Goal: Obtain resource: Obtain resource

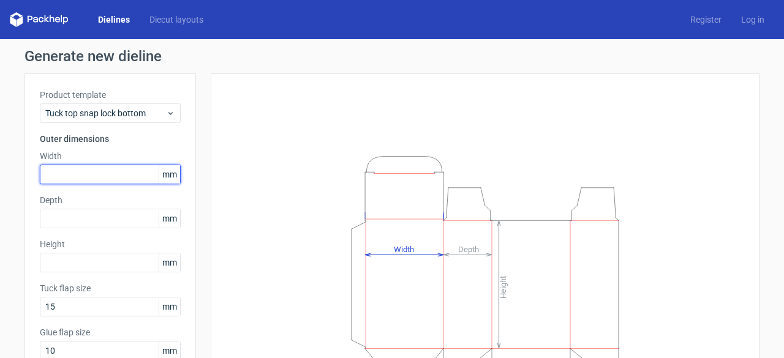
click at [105, 173] on input "text" at bounding box center [110, 175] width 141 height 20
type input "45"
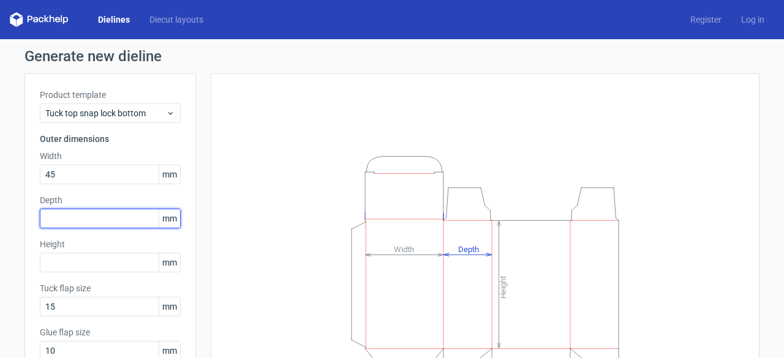
click at [75, 218] on input "text" at bounding box center [110, 219] width 141 height 20
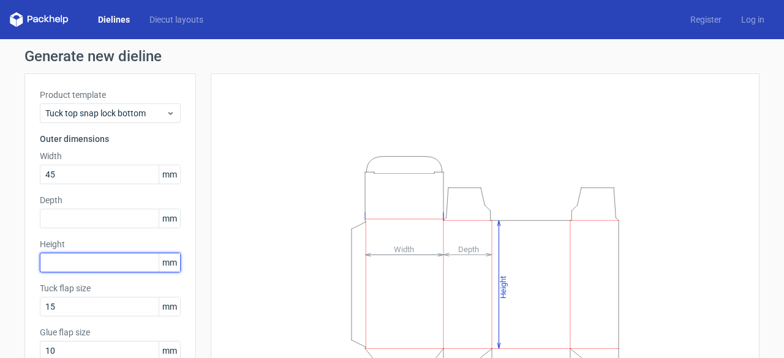
click at [67, 260] on input "text" at bounding box center [110, 263] width 141 height 20
type input "55"
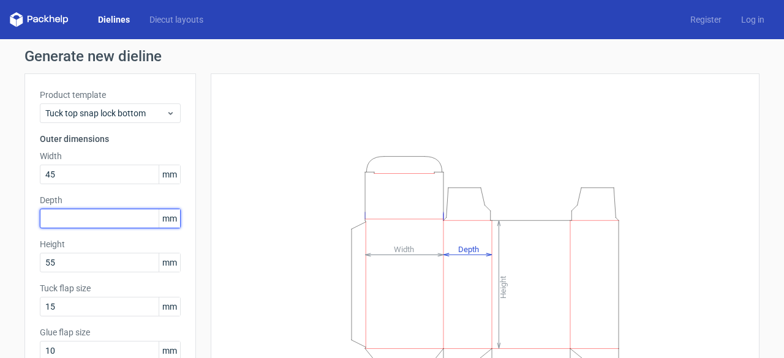
click at [70, 216] on input "text" at bounding box center [110, 219] width 141 height 20
type input "45"
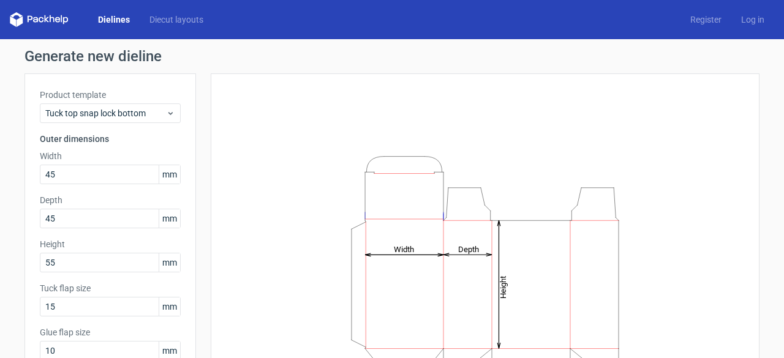
click at [165, 140] on h3 "Outer dimensions" at bounding box center [110, 139] width 141 height 12
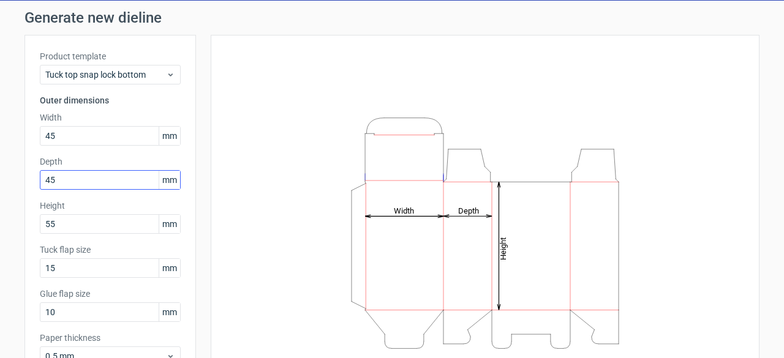
scroll to position [120, 0]
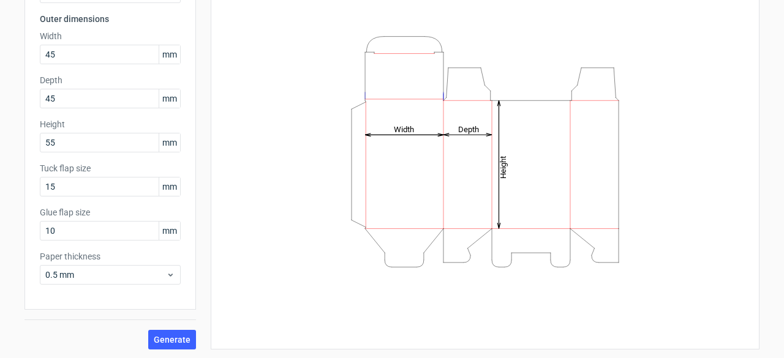
click at [104, 313] on div "Generate" at bounding box center [109, 330] width 171 height 40
click at [157, 333] on button "Generate" at bounding box center [172, 340] width 48 height 20
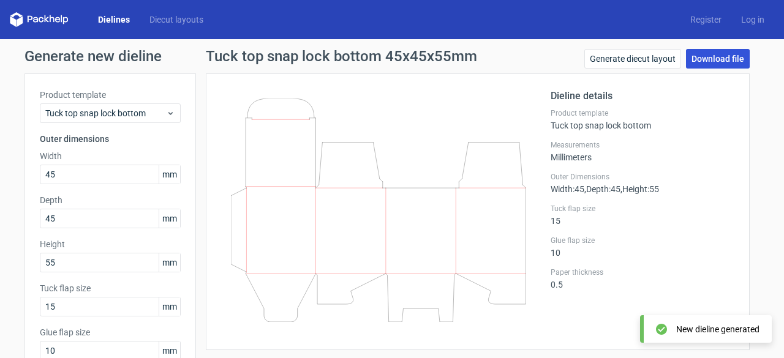
click at [703, 55] on link "Download file" at bounding box center [718, 59] width 64 height 20
click at [715, 61] on link "Download file" at bounding box center [718, 59] width 64 height 20
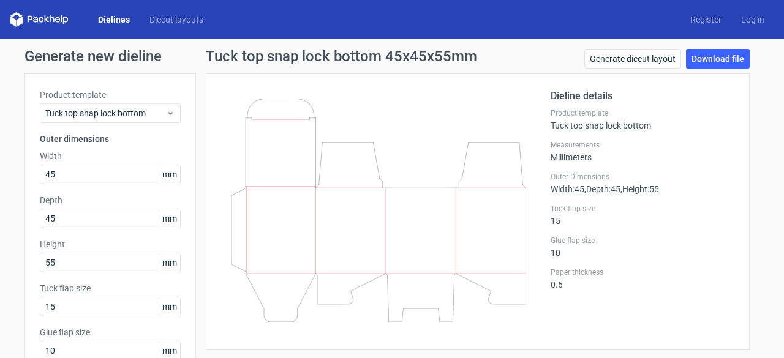
click at [624, 224] on div "Tuck flap size 15" at bounding box center [643, 215] width 184 height 22
click at [126, 107] on span "Tuck top snap lock bottom" at bounding box center [105, 113] width 121 height 12
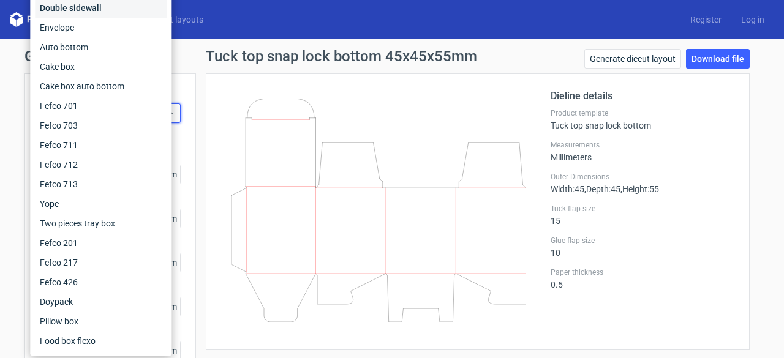
click at [117, 13] on div "Double sidewall" at bounding box center [101, 8] width 132 height 20
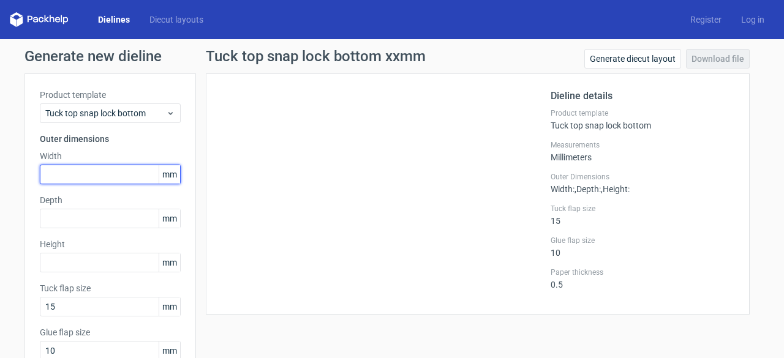
click at [73, 168] on input "text" at bounding box center [110, 175] width 141 height 20
type input "45"
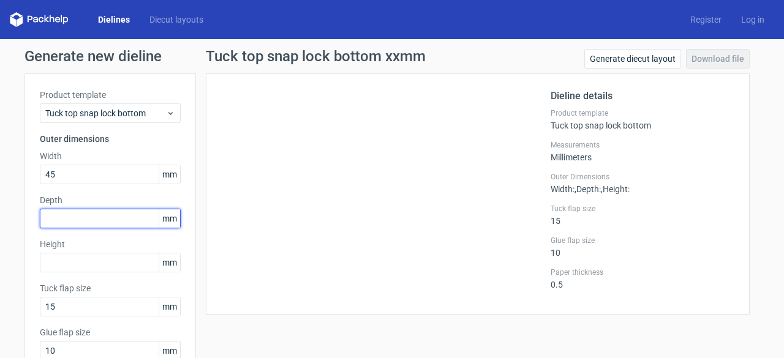
click at [67, 219] on input "text" at bounding box center [110, 219] width 141 height 20
type input "45"
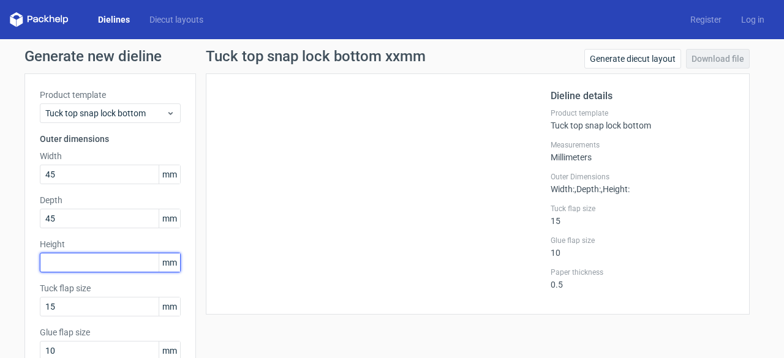
click at [55, 259] on input "text" at bounding box center [110, 263] width 141 height 20
type input "55"
click at [94, 241] on label "Height" at bounding box center [110, 244] width 141 height 12
click at [308, 187] on div at bounding box center [385, 194] width 329 height 211
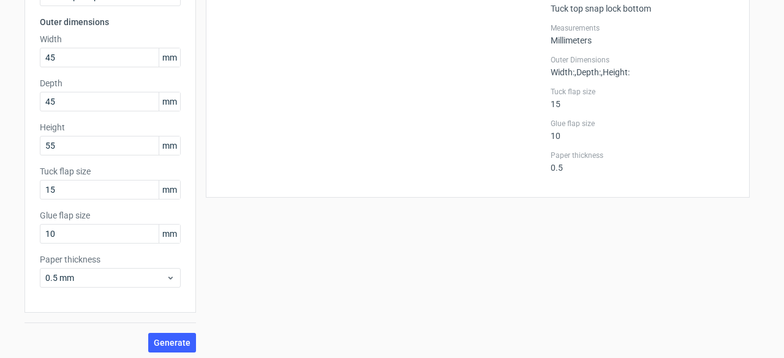
scroll to position [120, 0]
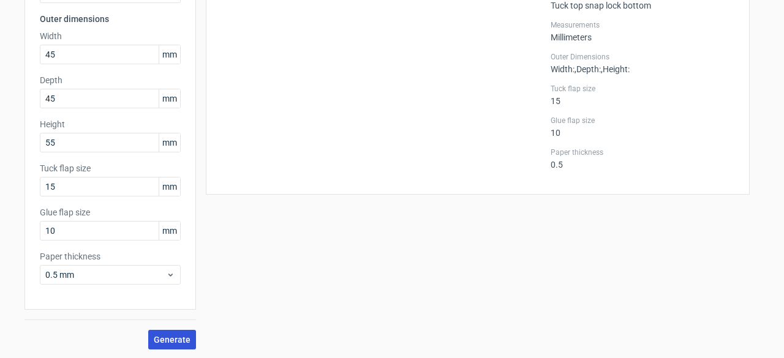
click at [168, 333] on button "Generate" at bounding box center [172, 340] width 48 height 20
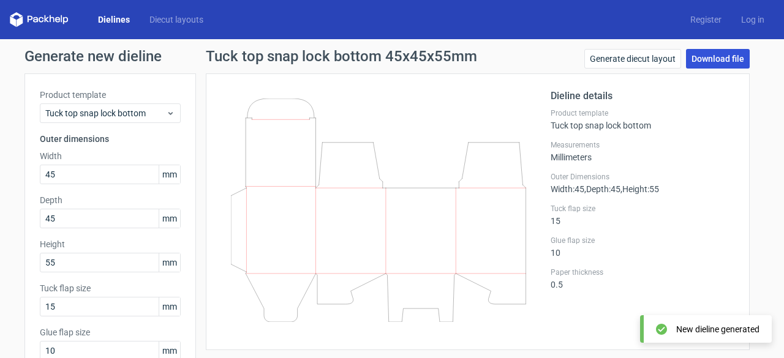
click at [704, 50] on link "Download file" at bounding box center [718, 59] width 64 height 20
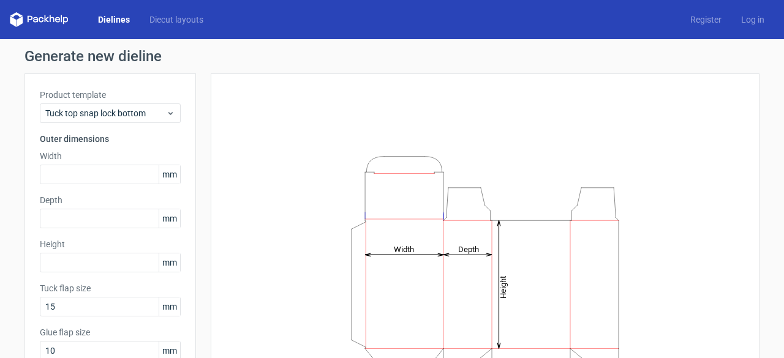
click at [166, 176] on span "mm" at bounding box center [169, 174] width 21 height 18
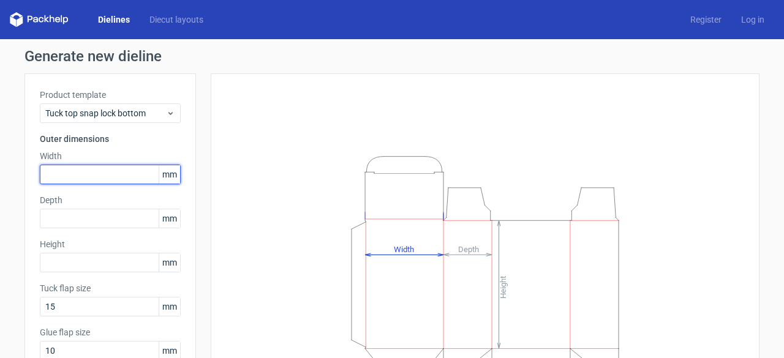
click at [108, 173] on input "text" at bounding box center [110, 175] width 141 height 20
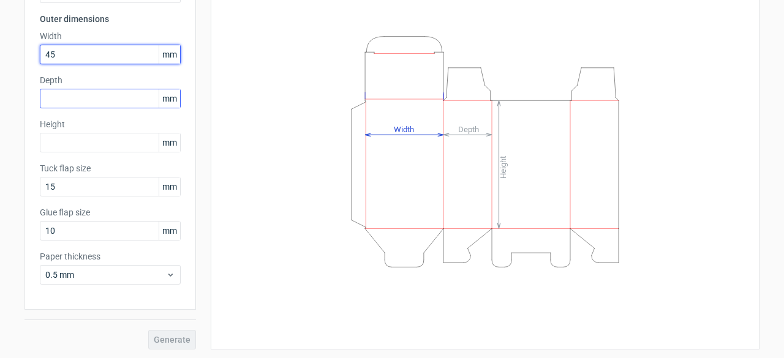
type input "45"
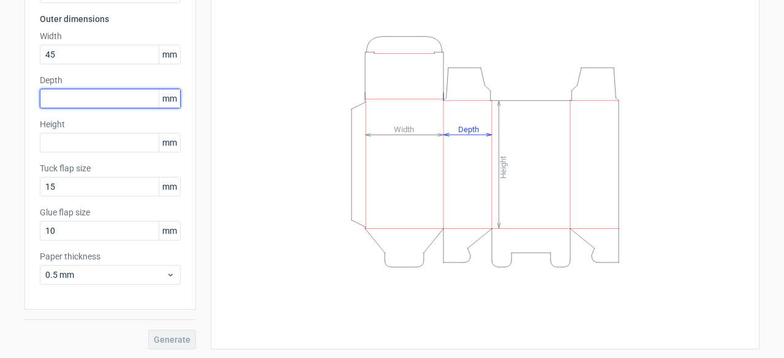
click at [105, 89] on input "text" at bounding box center [110, 99] width 141 height 20
type input "45"
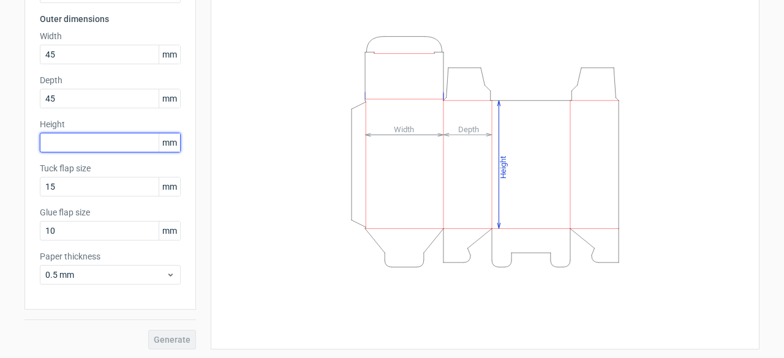
click at [77, 146] on input "text" at bounding box center [110, 143] width 141 height 20
type input "55"
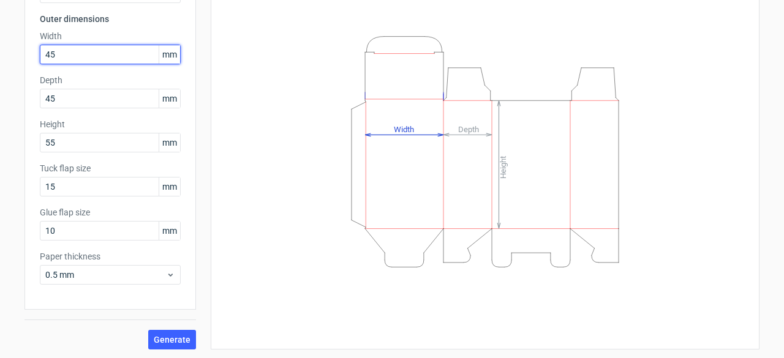
click at [72, 57] on input "45" at bounding box center [110, 55] width 141 height 20
type input "450"
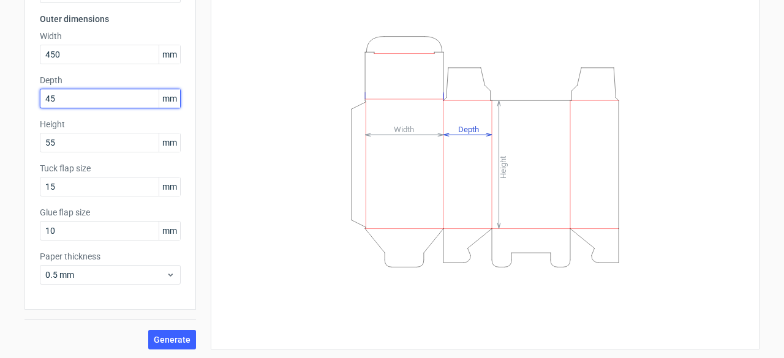
click at [70, 95] on input "45" at bounding box center [110, 99] width 141 height 20
type input "450"
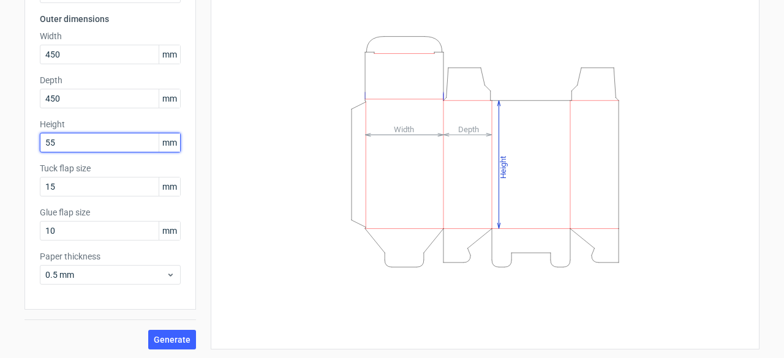
click at [66, 139] on input "55" at bounding box center [110, 143] width 141 height 20
type input "550"
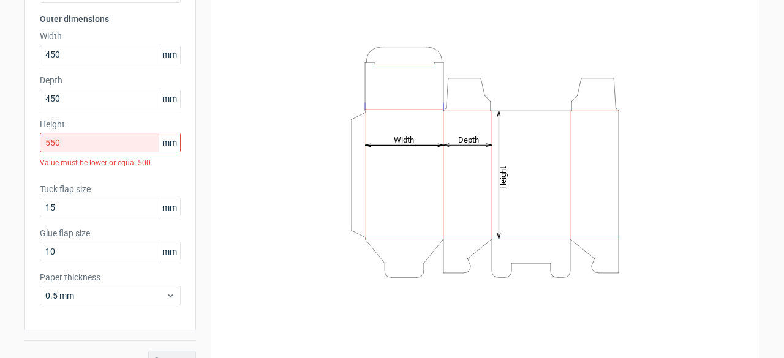
click at [126, 298] on div "Product template Tuck top snap lock bottom Outer dimensions Width 450 mm Depth …" at bounding box center [109, 141] width 171 height 377
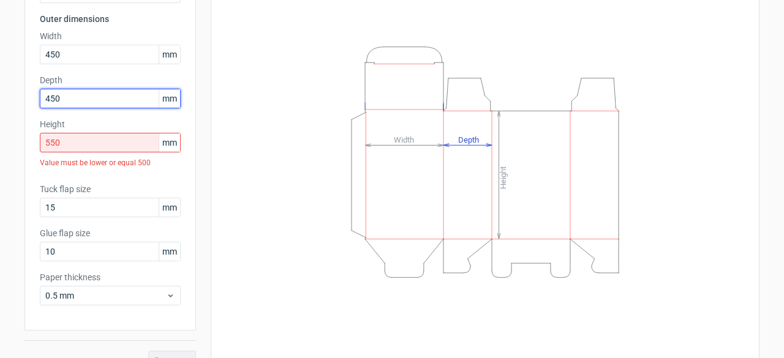
click at [75, 103] on input "450" at bounding box center [110, 99] width 141 height 20
type input "45"
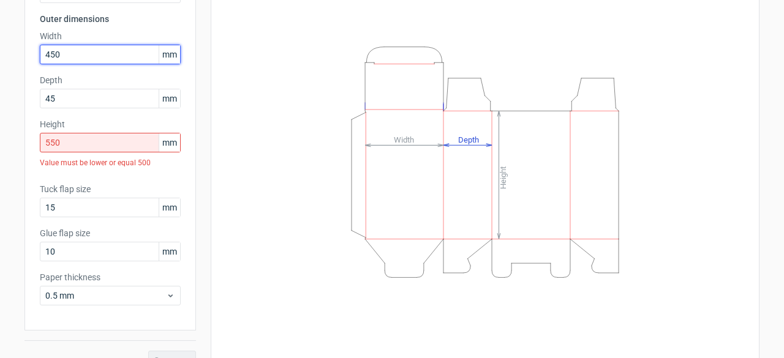
click at [83, 51] on input "450" at bounding box center [110, 55] width 141 height 20
type input "45"
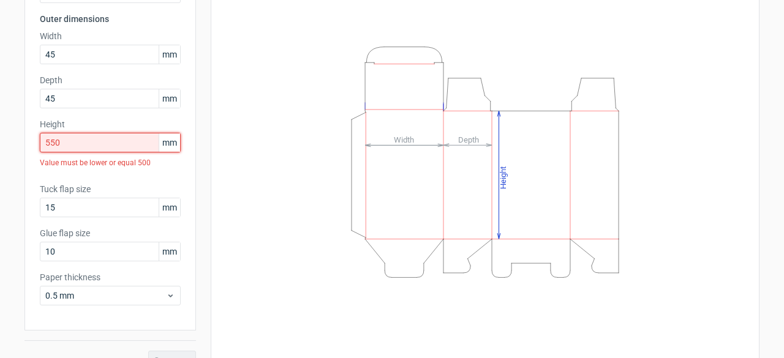
click at [67, 140] on input "550" at bounding box center [110, 143] width 141 height 20
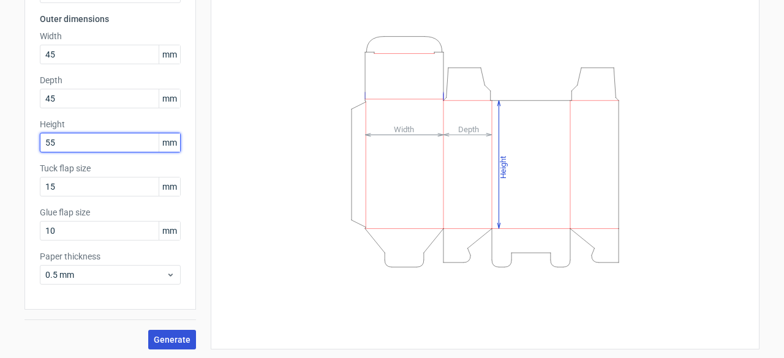
type input "55"
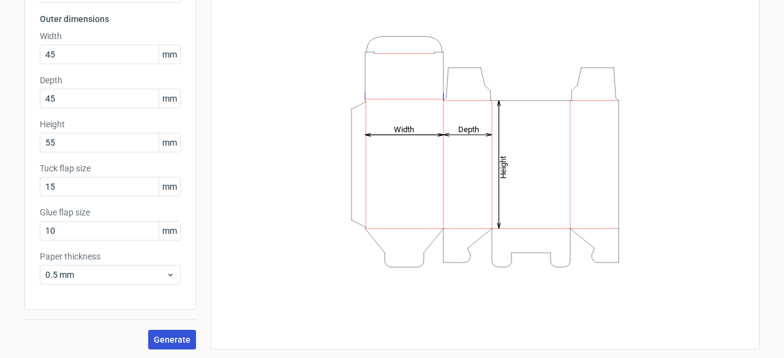
click at [164, 338] on span "Generate" at bounding box center [172, 340] width 37 height 9
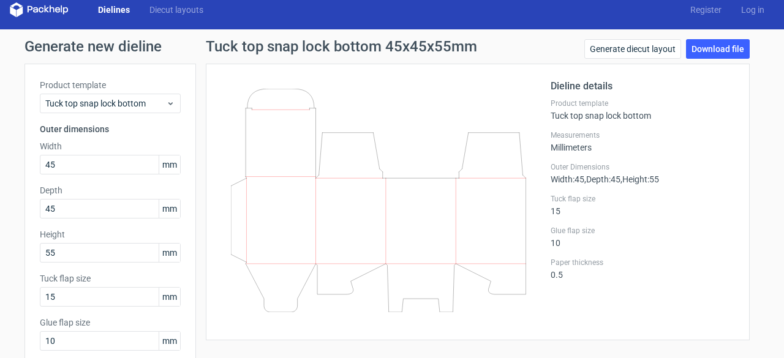
scroll to position [6, 0]
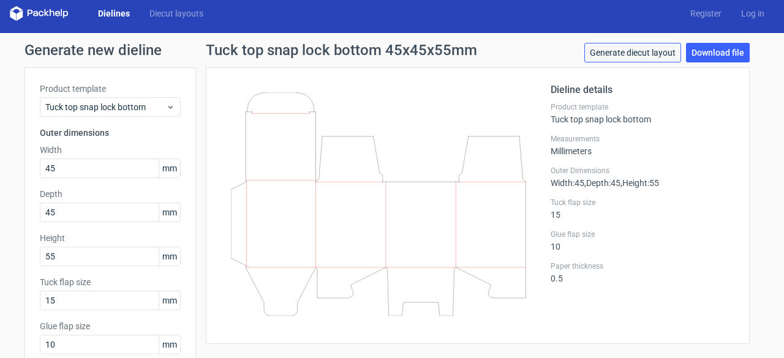
click at [617, 56] on link "Generate diecut layout" at bounding box center [632, 53] width 97 height 20
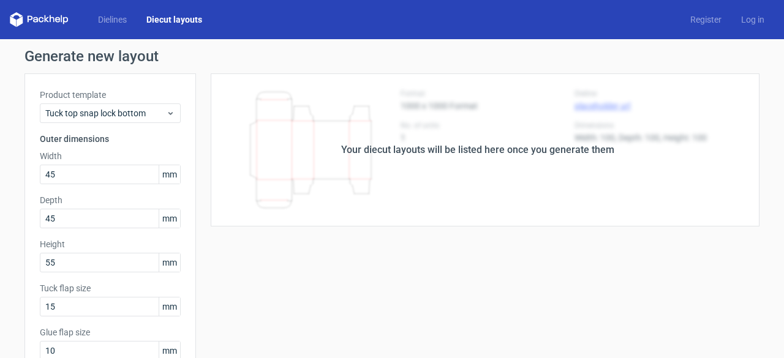
click at [617, 56] on h1 "Generate new layout" at bounding box center [391, 56] width 735 height 15
click at [536, 183] on div "Your diecut layouts will be listed here once you generate them" at bounding box center [477, 149] width 563 height 153
click at [559, 164] on div "Your diecut layouts will be listed here once you generate them" at bounding box center [477, 149] width 563 height 153
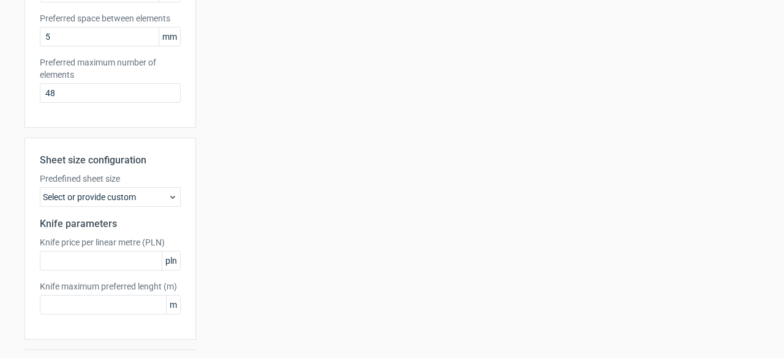
scroll to position [388, 0]
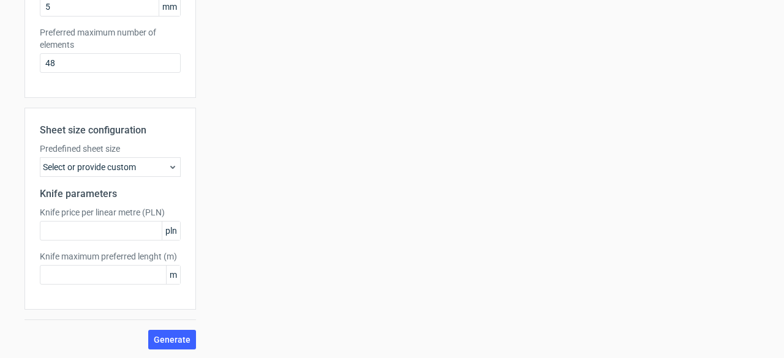
click at [148, 170] on div "Select or provide custom" at bounding box center [110, 167] width 141 height 20
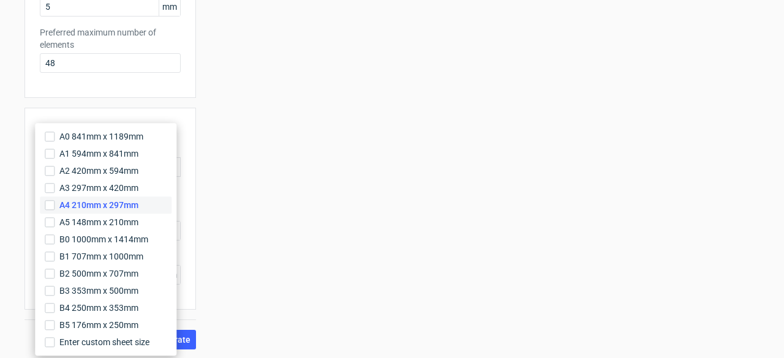
click at [132, 206] on span "A4 210mm x 297mm" at bounding box center [98, 205] width 79 height 12
click at [55, 206] on input "A4 210mm x 297mm" at bounding box center [50, 205] width 10 height 10
click at [203, 213] on div "Your diecut layouts will be listed here once you generate them Height Depth Wid…" at bounding box center [477, 17] width 563 height 664
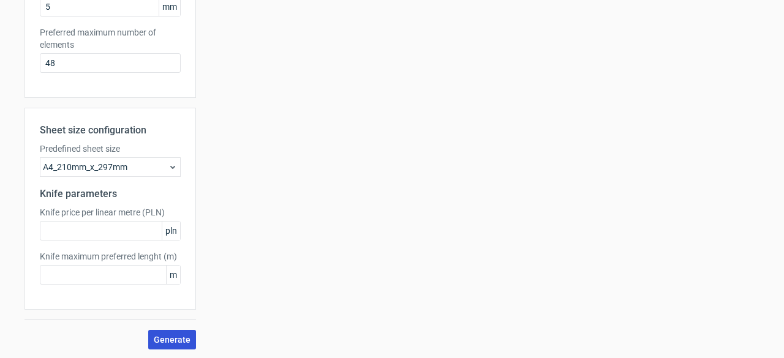
click at [167, 340] on span "Generate" at bounding box center [172, 340] width 37 height 9
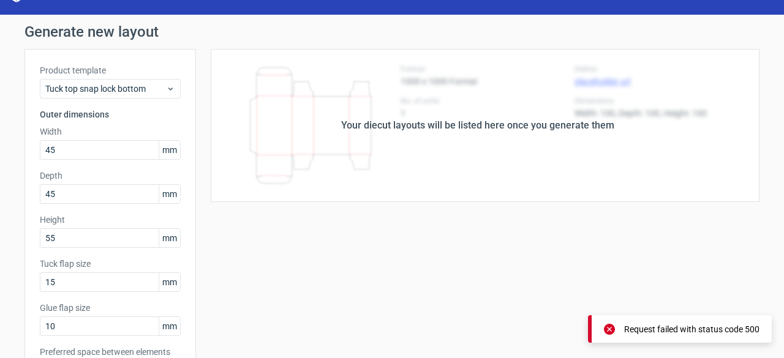
scroll to position [0, 0]
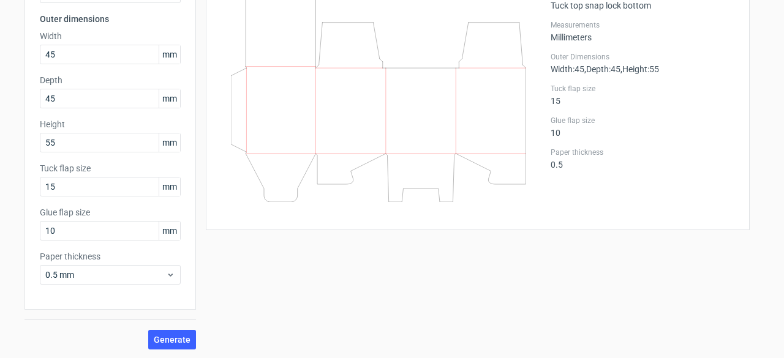
scroll to position [64, 0]
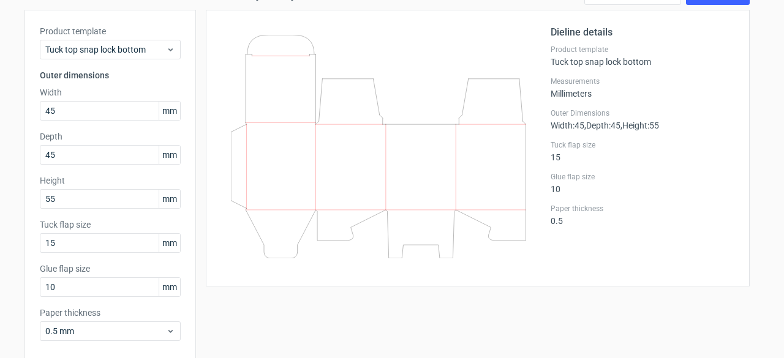
drag, startPoint x: 224, startPoint y: 100, endPoint x: 361, endPoint y: 113, distance: 137.8
click at [361, 113] on div at bounding box center [385, 148] width 329 height 246
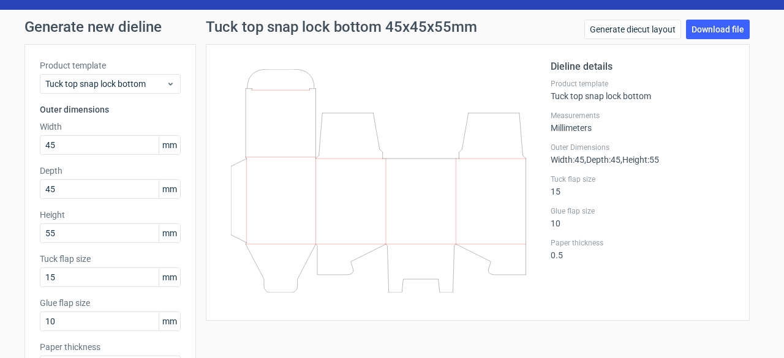
scroll to position [26, 0]
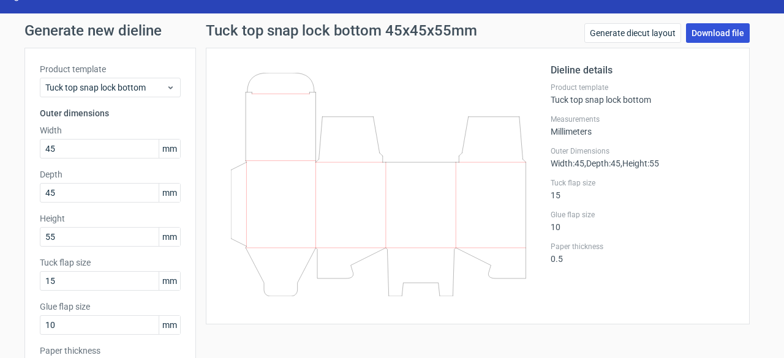
click at [709, 34] on link "Download file" at bounding box center [718, 33] width 64 height 20
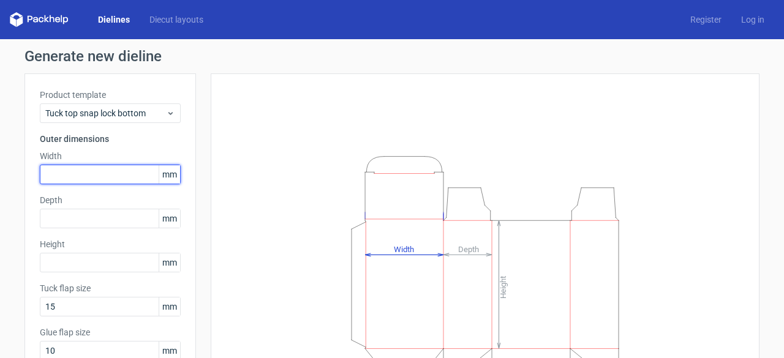
click at [100, 176] on input "text" at bounding box center [110, 175] width 141 height 20
type input "45"
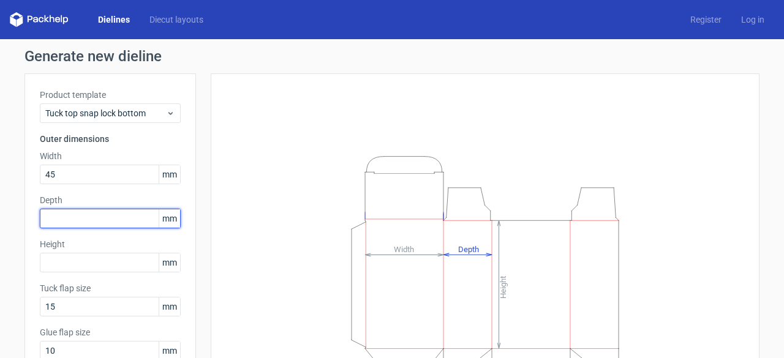
click at [81, 223] on input "text" at bounding box center [110, 219] width 141 height 20
type input "45"
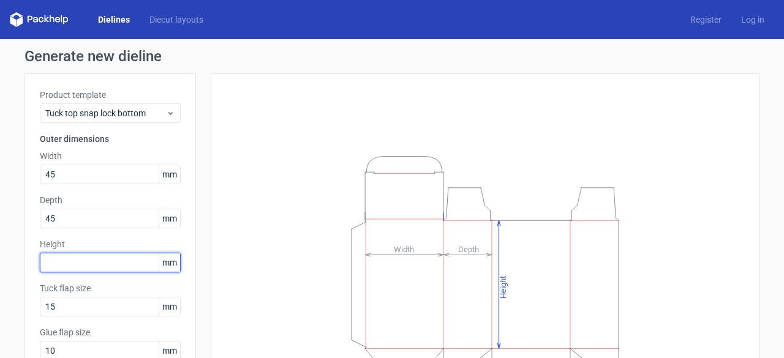
click at [73, 261] on input "text" at bounding box center [110, 263] width 141 height 20
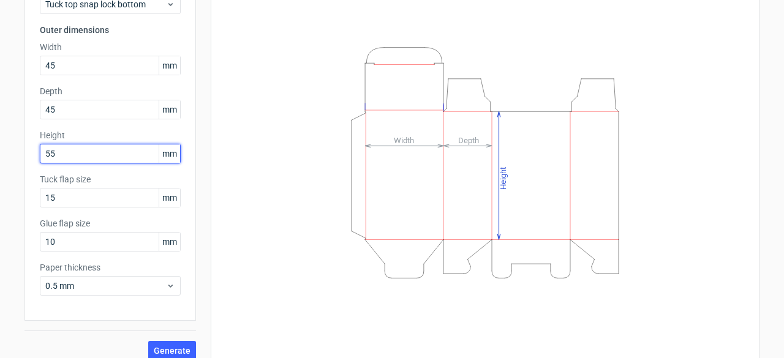
scroll to position [120, 0]
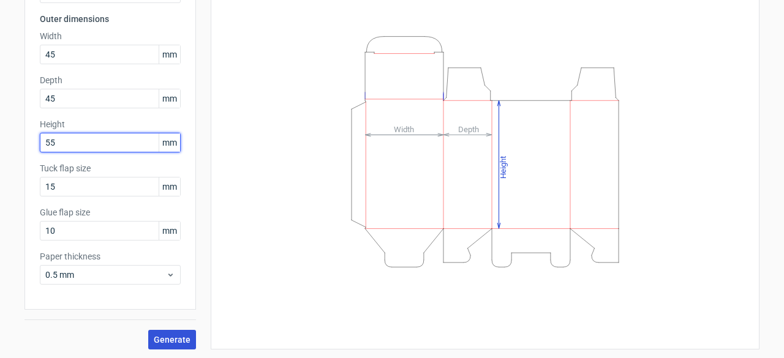
type input "55"
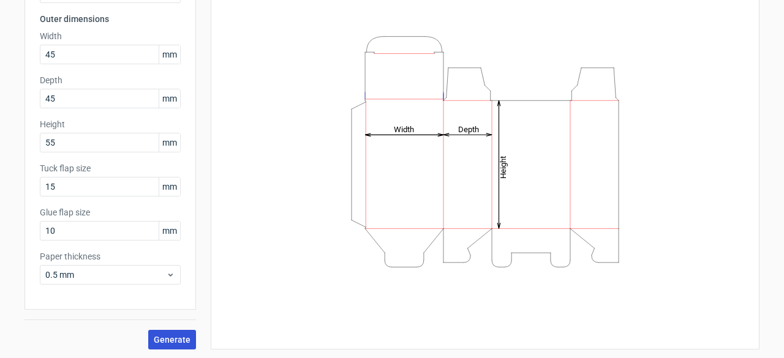
click at [176, 338] on span "Generate" at bounding box center [172, 340] width 37 height 9
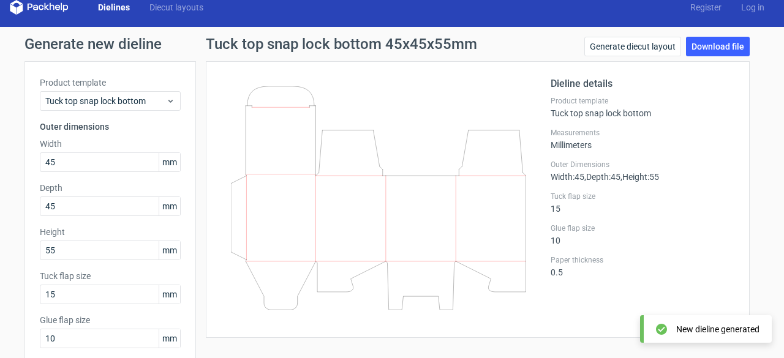
scroll to position [5, 0]
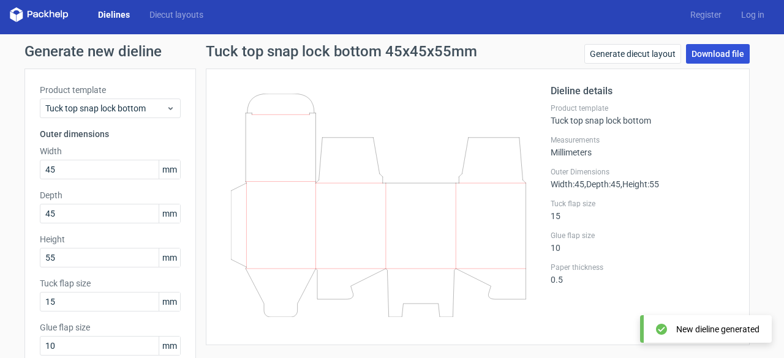
click at [701, 45] on link "Download file" at bounding box center [718, 54] width 64 height 20
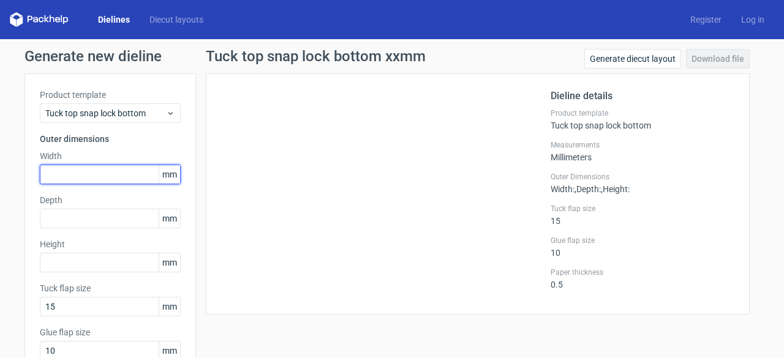
click at [77, 172] on input "text" at bounding box center [110, 175] width 141 height 20
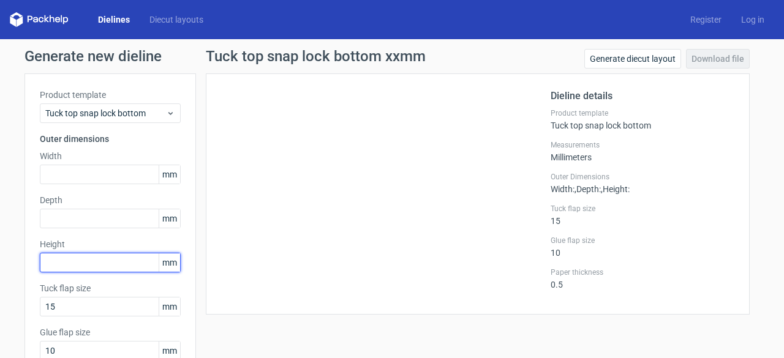
click at [65, 255] on input "text" at bounding box center [110, 263] width 141 height 20
type input "45"
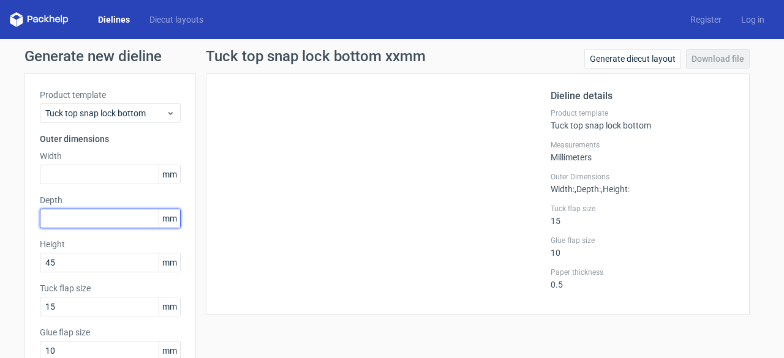
click at [74, 225] on input "text" at bounding box center [110, 219] width 141 height 20
type input "45"
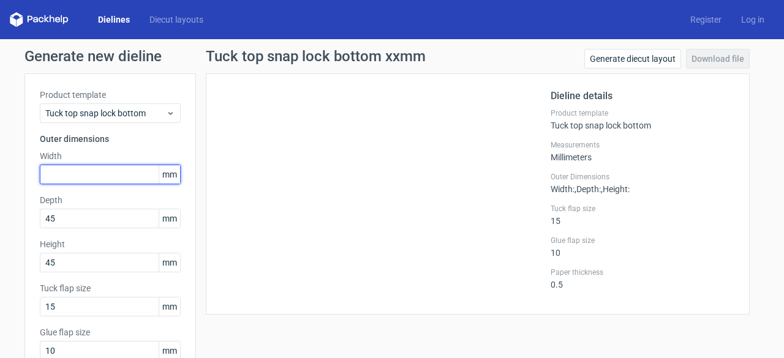
click at [75, 175] on input "text" at bounding box center [110, 175] width 141 height 20
click at [116, 152] on label "Width" at bounding box center [110, 156] width 141 height 12
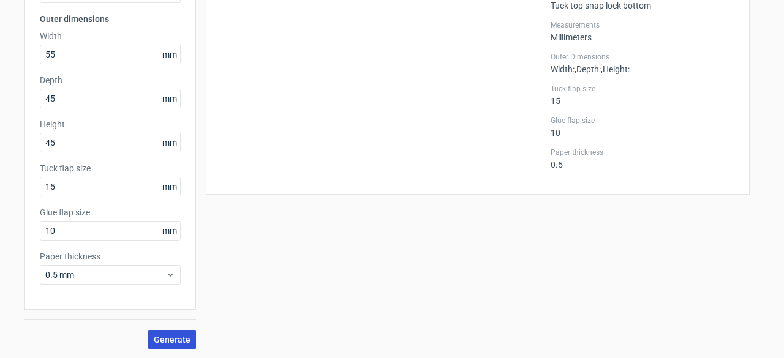
click at [154, 336] on span "Generate" at bounding box center [172, 340] width 37 height 9
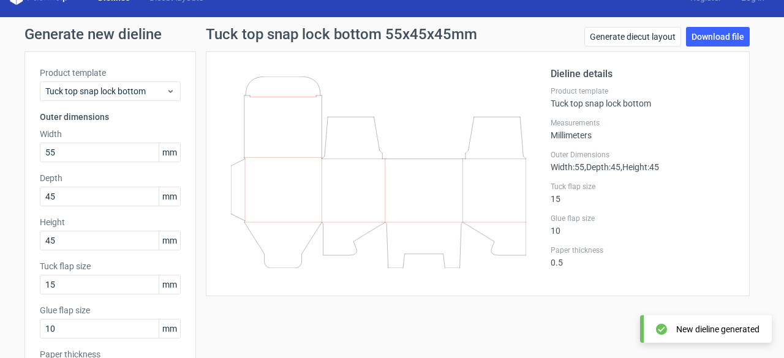
scroll to position [45, 0]
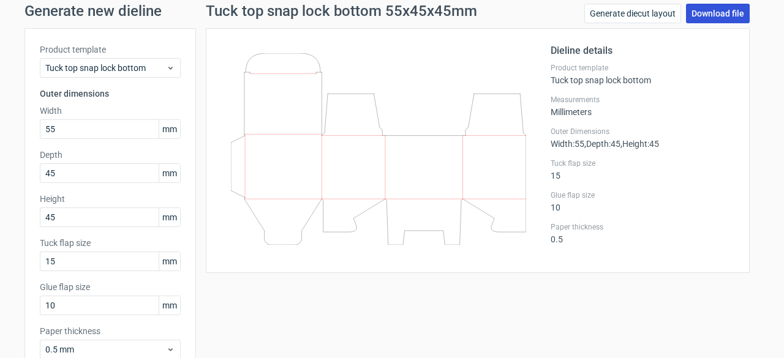
click at [703, 15] on link "Download file" at bounding box center [718, 14] width 64 height 20
click at [424, 56] on icon at bounding box center [378, 149] width 295 height 192
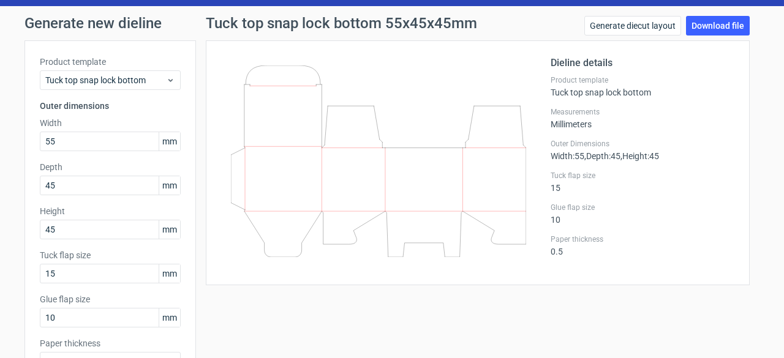
scroll to position [7, 0]
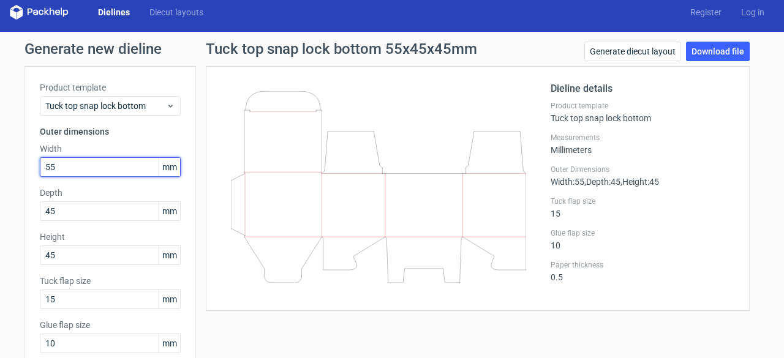
click at [122, 157] on input "55" at bounding box center [110, 167] width 141 height 20
click at [42, 168] on input "55" at bounding box center [110, 167] width 141 height 20
type input "155"
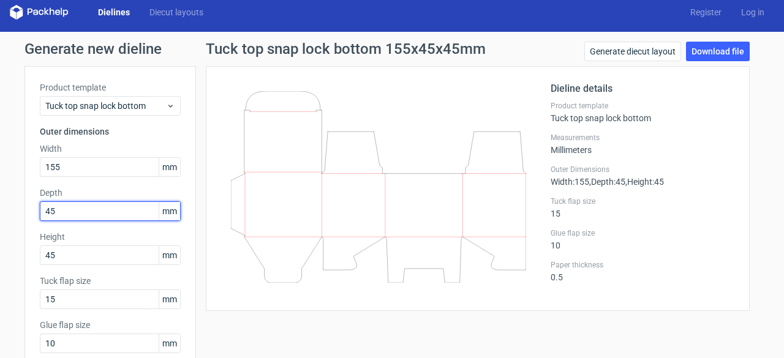
click at [40, 208] on input "45" at bounding box center [110, 211] width 141 height 20
type input "145"
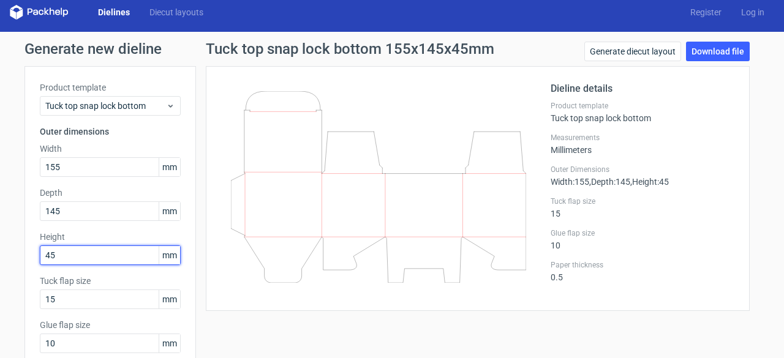
click at [41, 257] on input "45" at bounding box center [110, 256] width 141 height 20
type input "145"
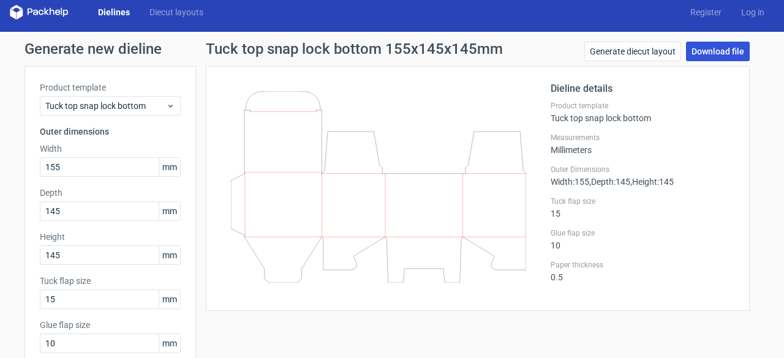
click at [699, 53] on link "Download file" at bounding box center [718, 52] width 64 height 20
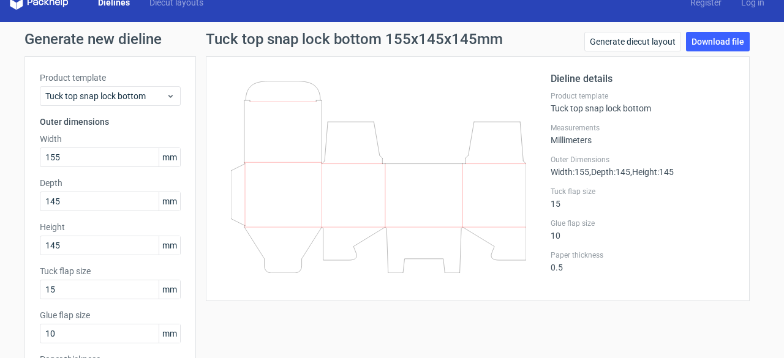
scroll to position [0, 0]
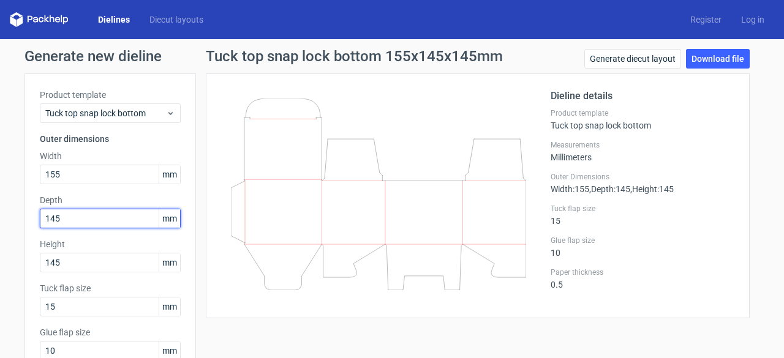
click at [91, 213] on input "145" at bounding box center [110, 219] width 141 height 20
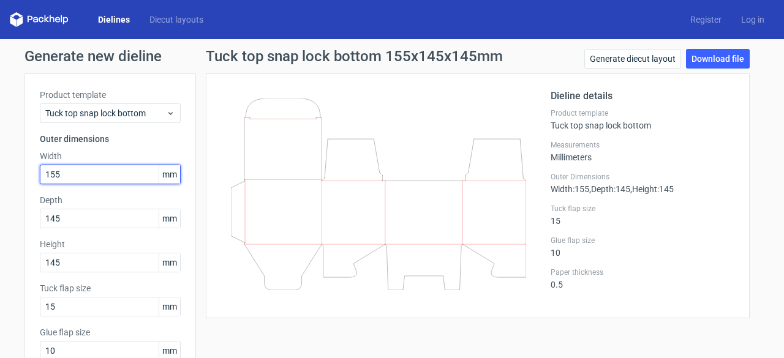
drag, startPoint x: 86, startPoint y: 172, endPoint x: 13, endPoint y: 182, distance: 73.5
click at [13, 182] on div "Generate new dieline Product template Tuck top snap lock bottom Outer dimension…" at bounding box center [392, 259] width 784 height 440
type input "45"
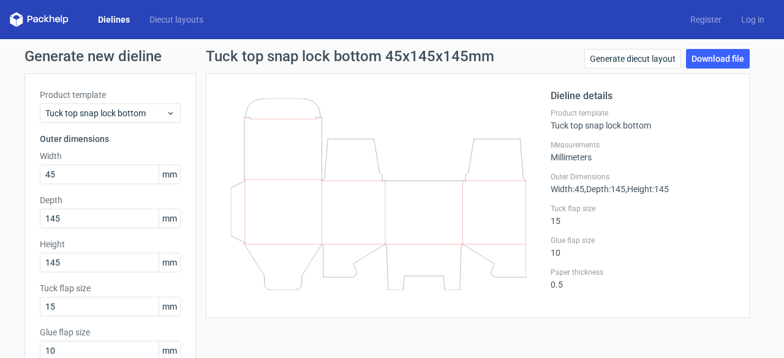
click at [168, 138] on h3 "Outer dimensions" at bounding box center [110, 139] width 141 height 12
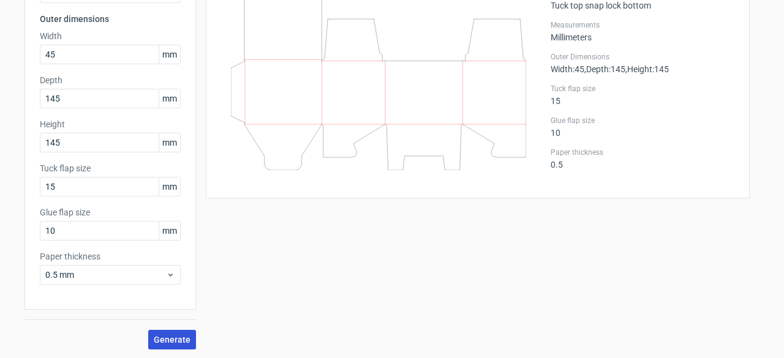
click at [163, 336] on span "Generate" at bounding box center [172, 340] width 37 height 9
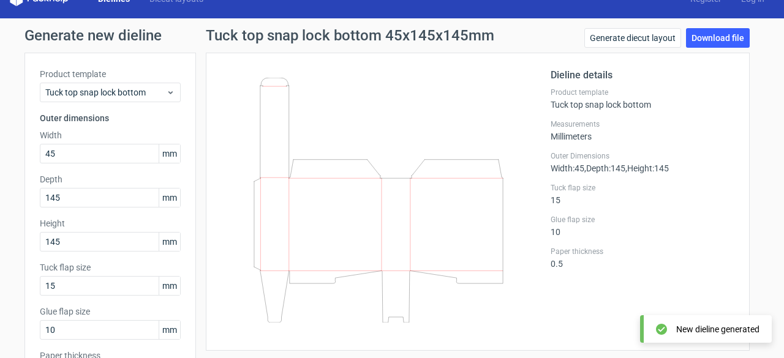
scroll to position [21, 0]
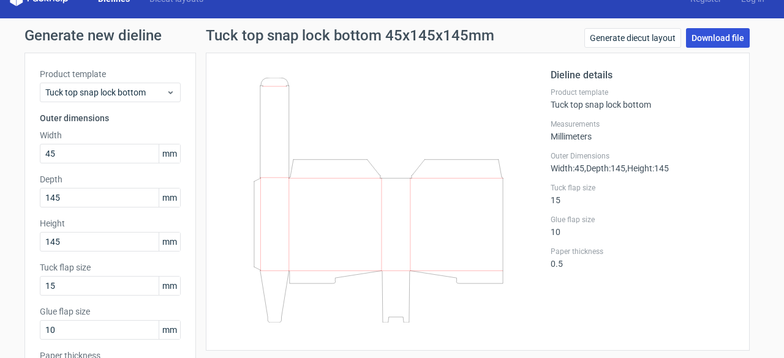
click at [720, 32] on link "Download file" at bounding box center [718, 38] width 64 height 20
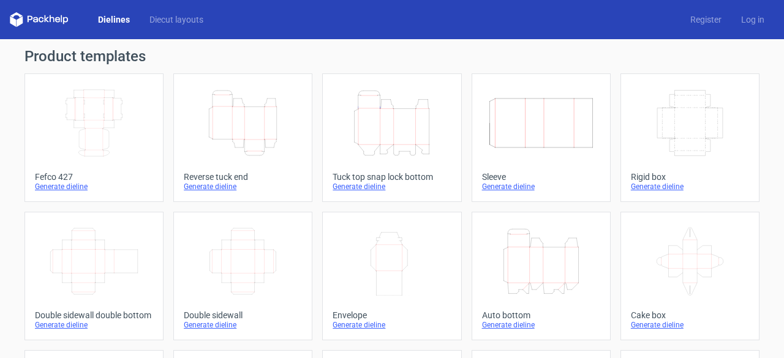
click at [369, 116] on icon "Height Depth Width" at bounding box center [391, 123] width 108 height 69
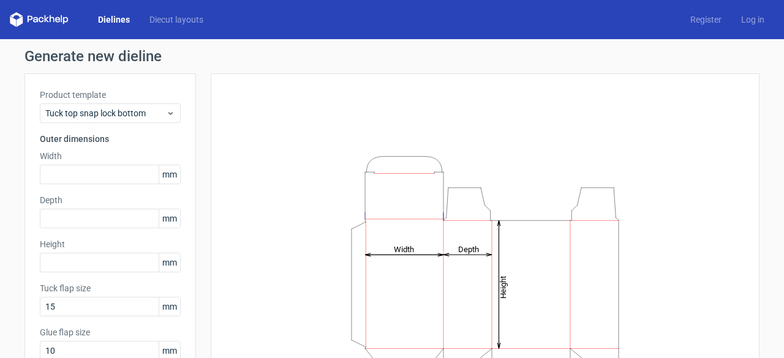
scroll to position [55, 0]
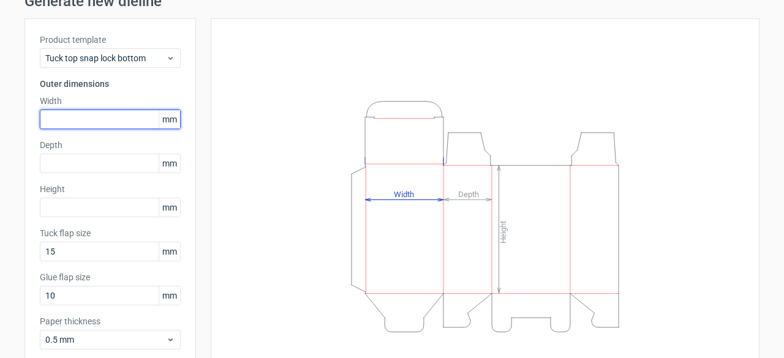
click at [60, 122] on input "text" at bounding box center [110, 120] width 141 height 20
type input "55"
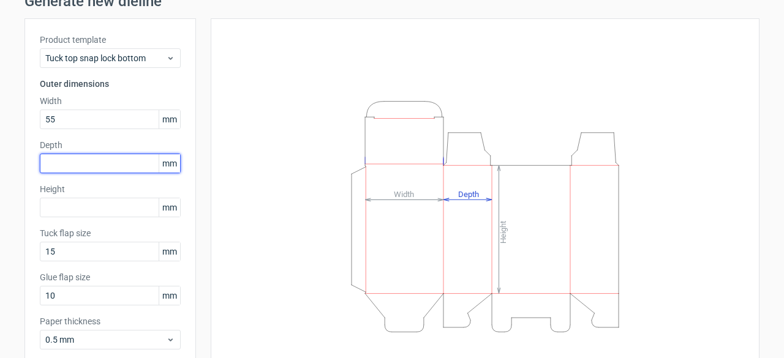
click at [61, 157] on input "text" at bounding box center [110, 164] width 141 height 20
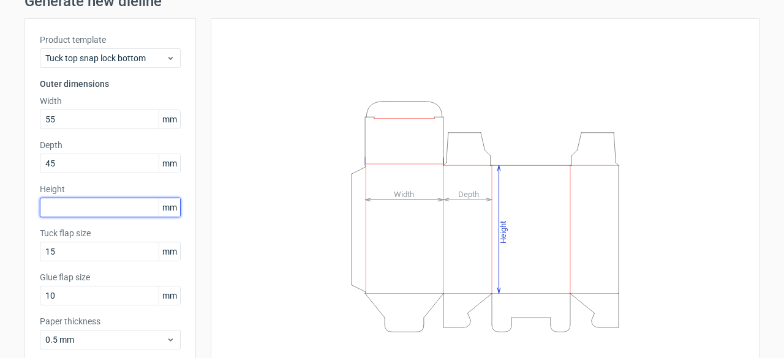
click at [58, 203] on input "text" at bounding box center [110, 208] width 141 height 20
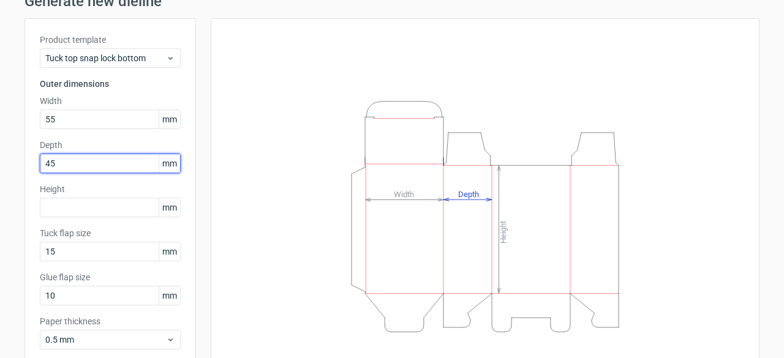
drag, startPoint x: 66, startPoint y: 161, endPoint x: 0, endPoint y: 168, distance: 66.5
click at [0, 168] on div "Generate new dieline Product template Tuck top snap lock bottom Outer dimension…" at bounding box center [392, 204] width 784 height 440
type input "55"
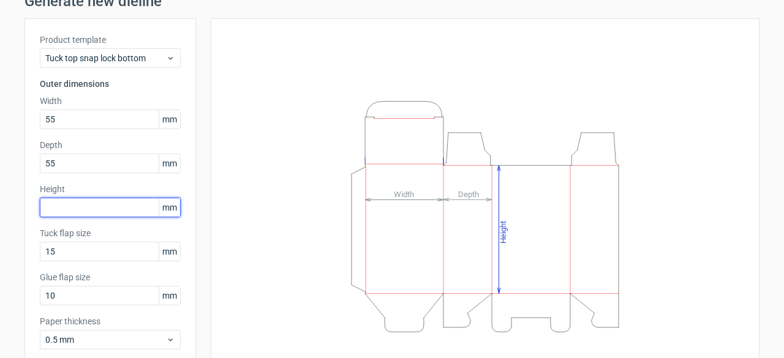
click at [60, 205] on input "text" at bounding box center [110, 208] width 141 height 20
type input "45"
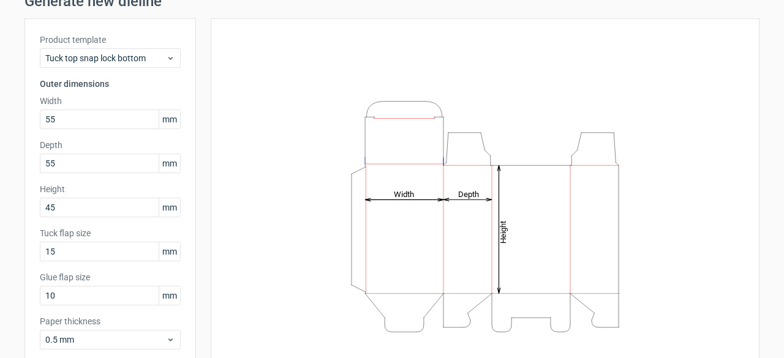
click at [97, 181] on div "Product template Tuck top snap lock bottom Outer dimensions Width 55 mm Depth 5…" at bounding box center [109, 196] width 171 height 356
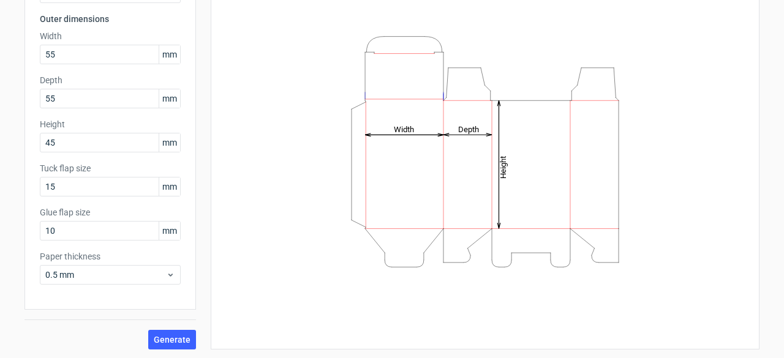
scroll to position [120, 0]
click at [165, 328] on div "Generate" at bounding box center [109, 330] width 171 height 40
click at [165, 336] on span "Generate" at bounding box center [172, 340] width 37 height 9
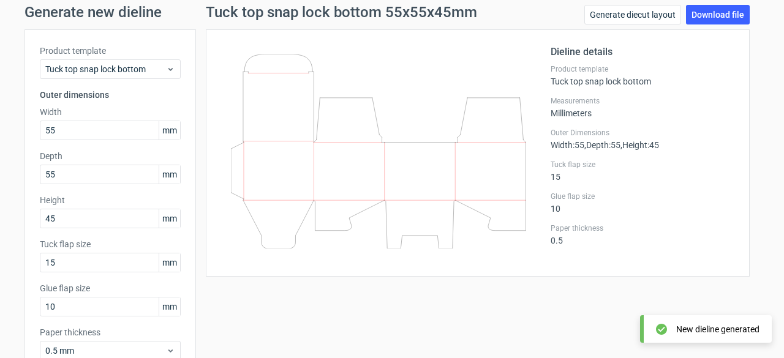
scroll to position [38, 0]
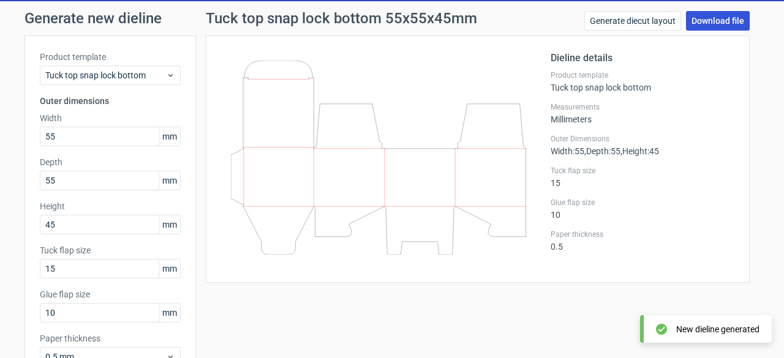
click at [717, 20] on link "Download file" at bounding box center [718, 21] width 64 height 20
